Goal: Transaction & Acquisition: Purchase product/service

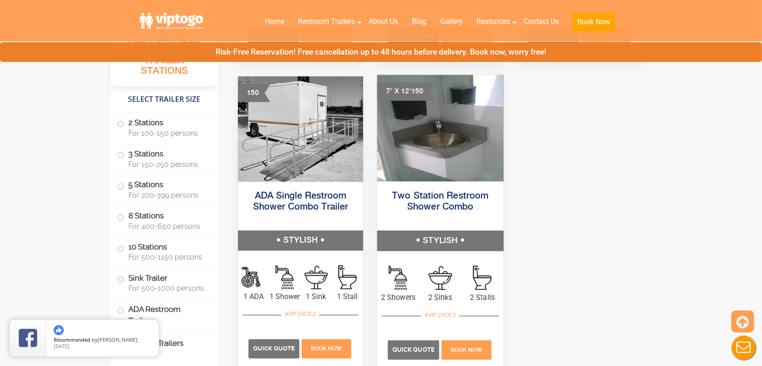
scroll to position [3941, 0]
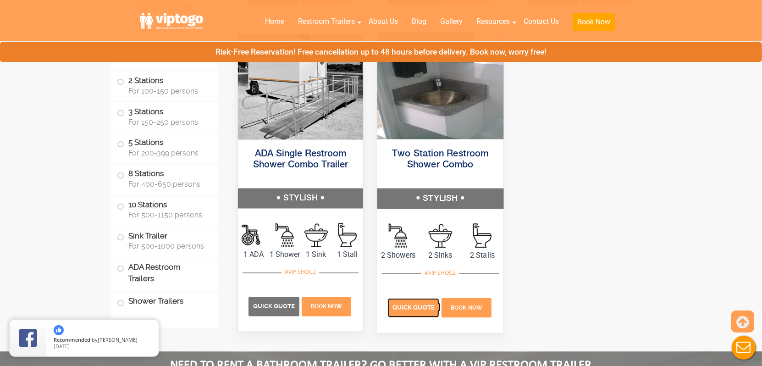
click at [408, 311] on span "Quick Quote" at bounding box center [413, 307] width 42 height 7
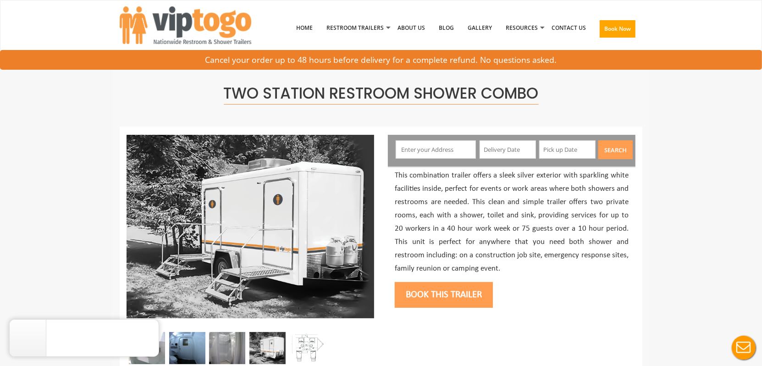
click at [442, 152] on input "text" at bounding box center [435, 149] width 81 height 18
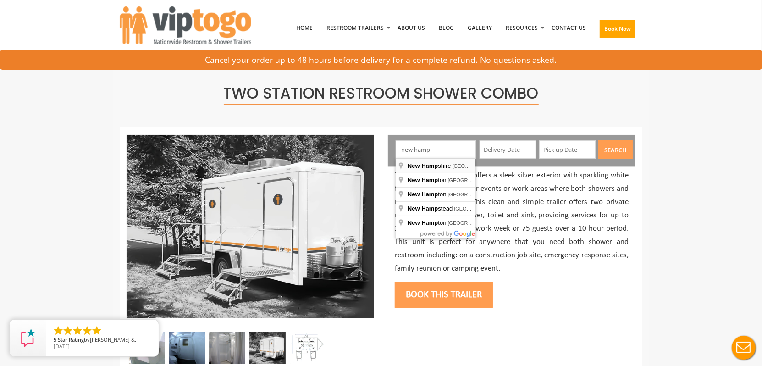
type input "New Hampshire, USA"
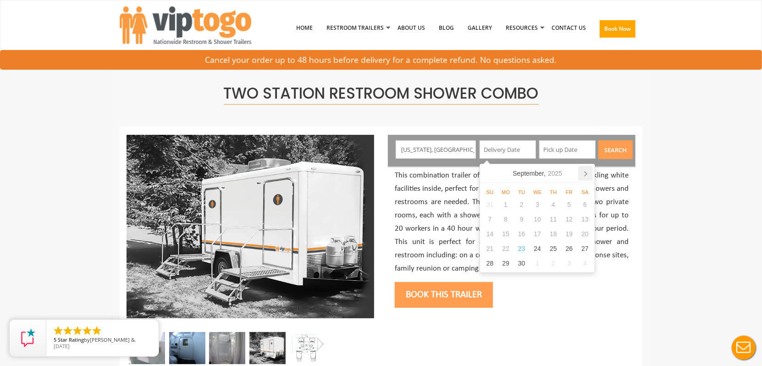
click at [584, 170] on icon at bounding box center [585, 173] width 15 height 15
click at [569, 220] on div "10" at bounding box center [569, 219] width 16 height 15
type input "10/10/2025"
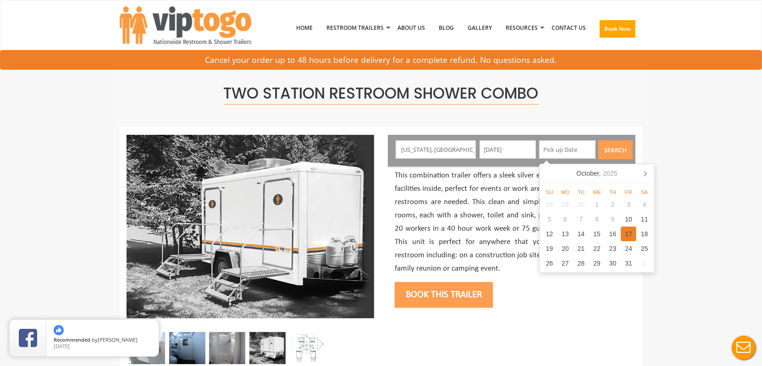
click at [629, 231] on div "17" at bounding box center [628, 233] width 16 height 15
type input "10/17/2025"
click at [610, 151] on button "Search" at bounding box center [615, 149] width 34 height 19
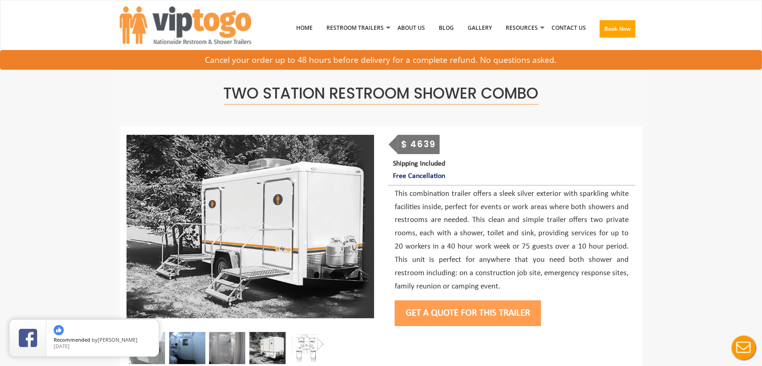
click at [463, 319] on button "Get a Quote for this Trailer" at bounding box center [468, 313] width 146 height 26
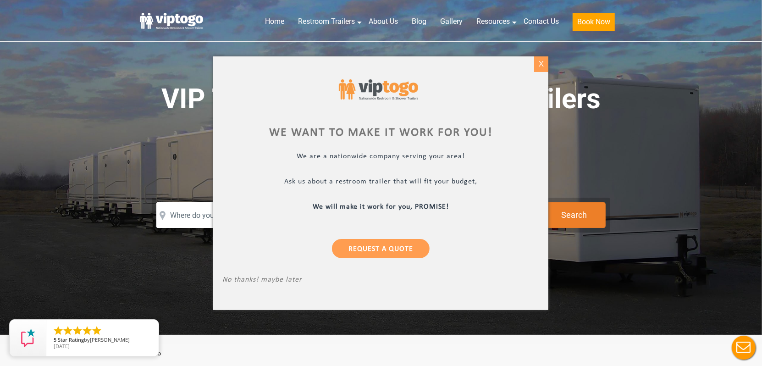
click at [537, 66] on div "X" at bounding box center [541, 64] width 14 height 16
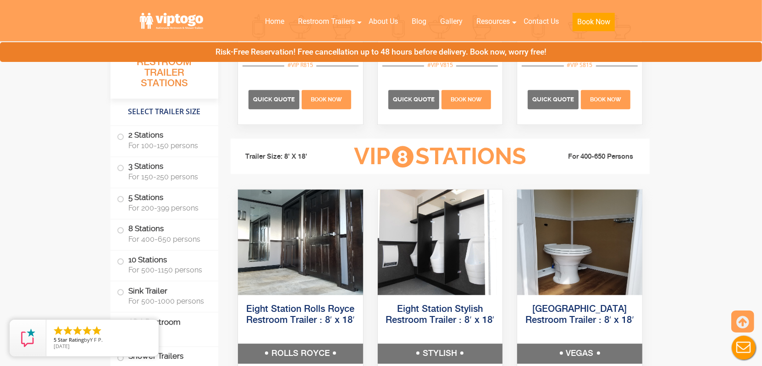
scroll to position [1650, 0]
click at [178, 322] on label "ADA Restroom Trailers" at bounding box center [164, 327] width 95 height 31
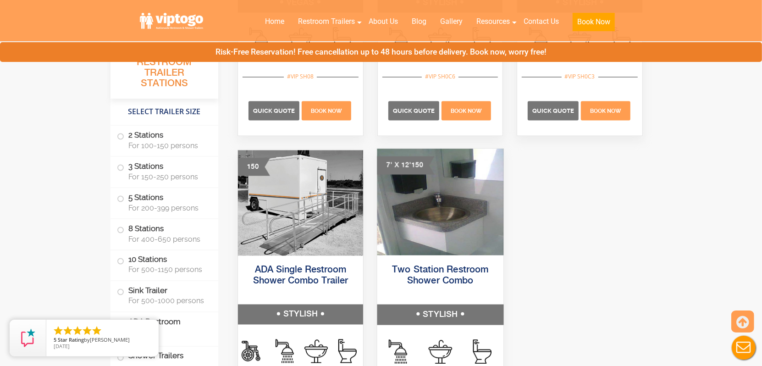
scroll to position [3864, 0]
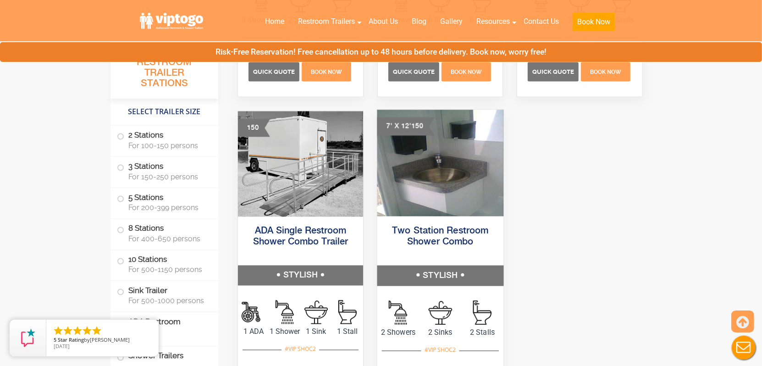
click at [416, 260] on h5 "Two Station Restroom Shower Combo" at bounding box center [440, 243] width 126 height 46
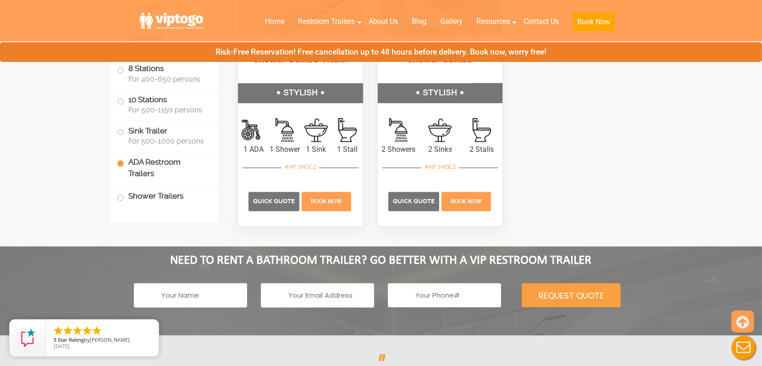
scroll to position [4047, 0]
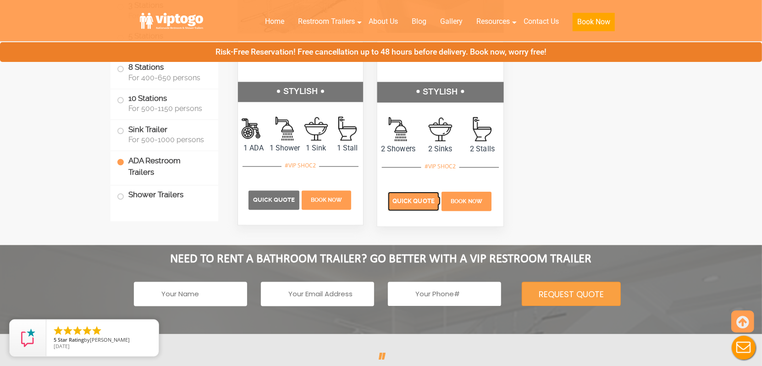
click at [414, 205] on span "Quick Quote" at bounding box center [413, 201] width 42 height 7
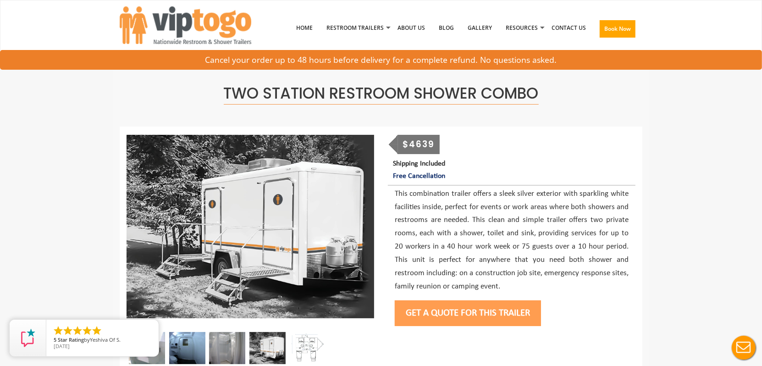
click at [455, 313] on button "Get a Quote for this Trailer" at bounding box center [468, 313] width 146 height 26
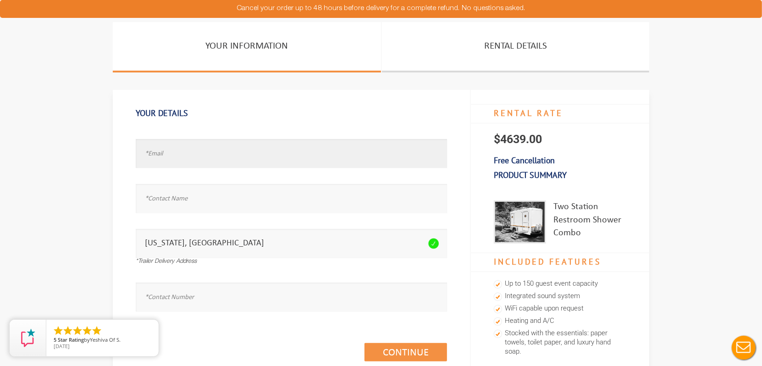
click at [226, 156] on input "text" at bounding box center [291, 153] width 311 height 29
type input "test.@test.com"
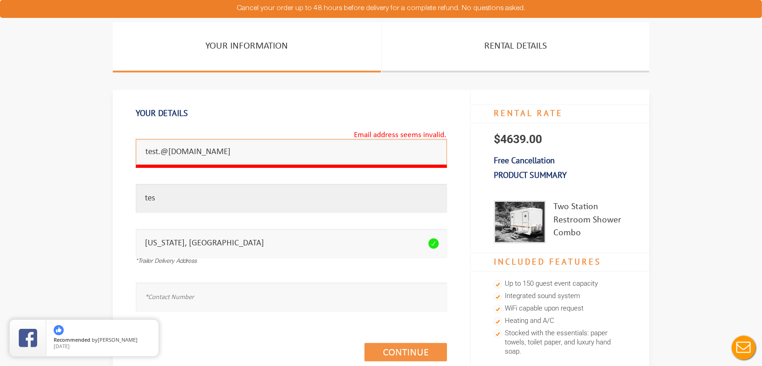
type input "test"
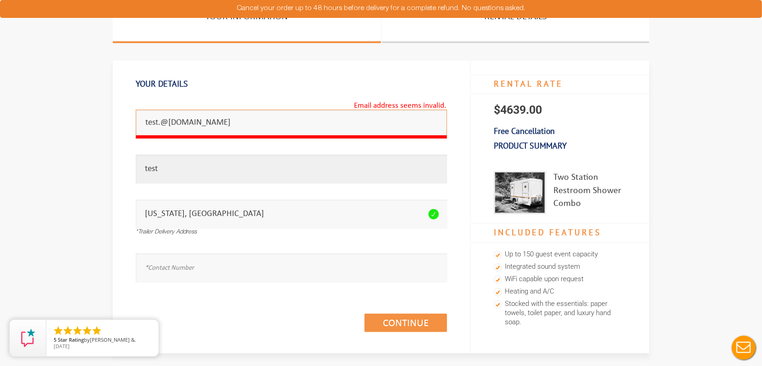
scroll to position [46, 0]
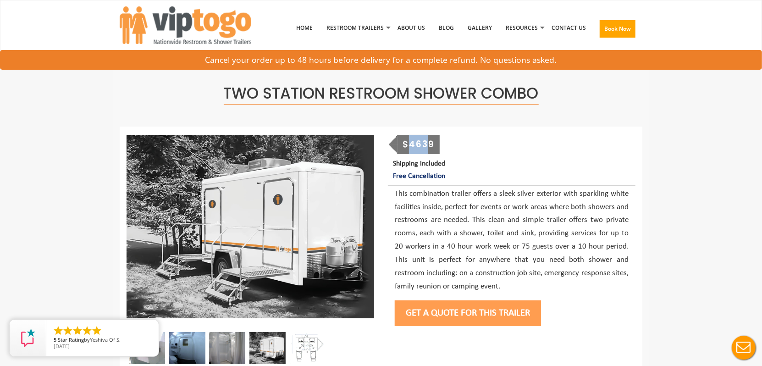
drag, startPoint x: 430, startPoint y: 142, endPoint x: 408, endPoint y: 145, distance: 22.7
click at [408, 145] on div "$4639" at bounding box center [419, 144] width 42 height 19
click at [532, 154] on div "$4639 Shipping Included Free Cancellation Get a Quote for this Trailer" at bounding box center [511, 233] width 261 height 196
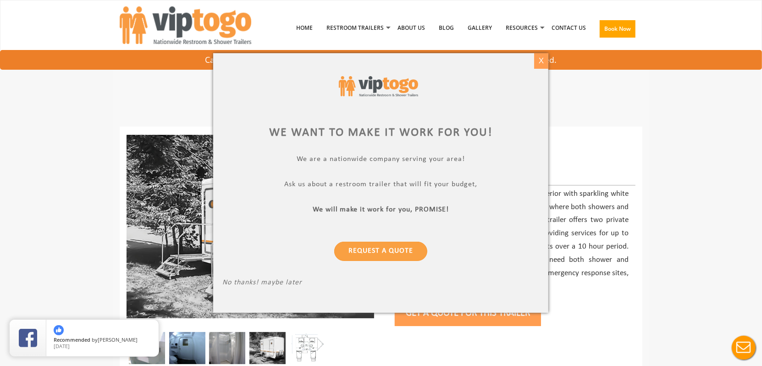
click at [534, 59] on div "X" at bounding box center [541, 61] width 14 height 16
